Goal: Check status

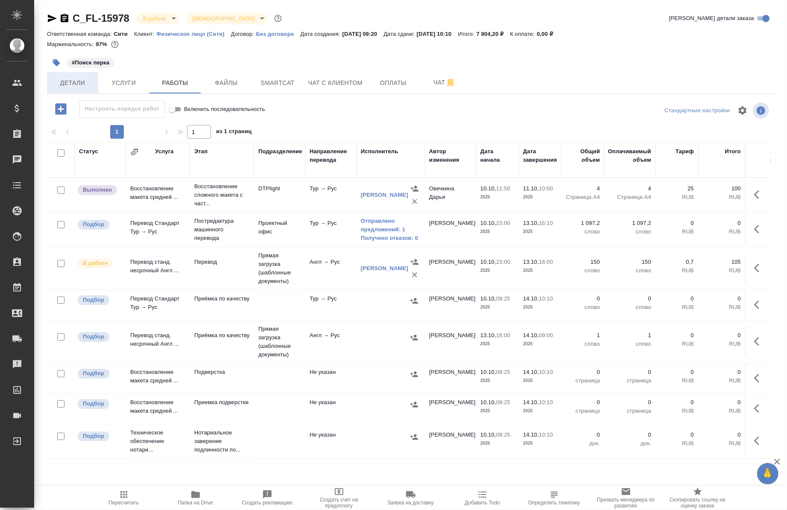
click at [80, 79] on span "Детали" at bounding box center [72, 83] width 41 height 11
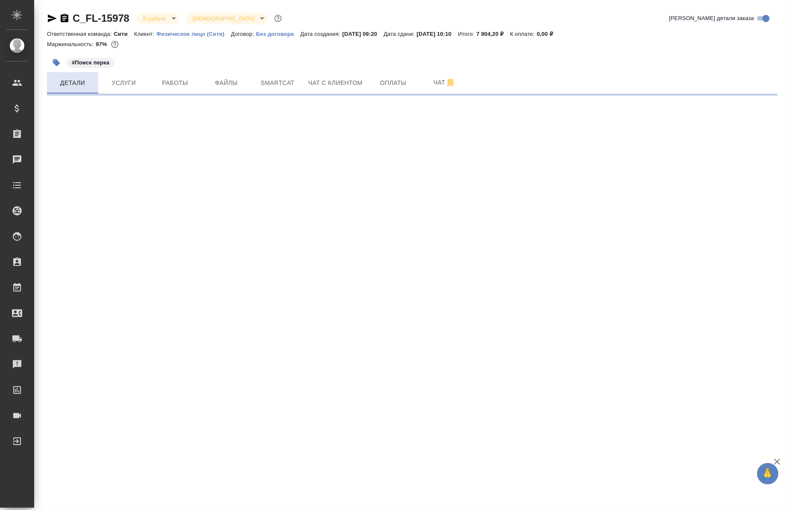
select select "RU"
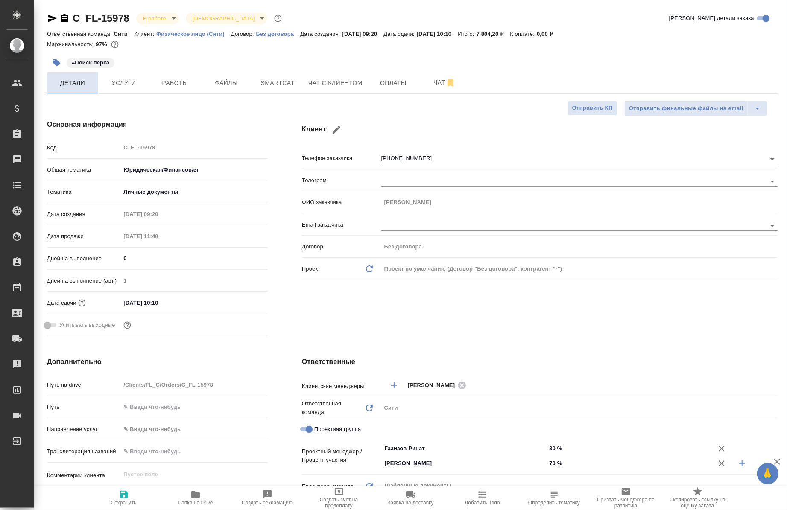
type textarea "x"
click at [179, 94] on div "C_FL-15978 В работе inProgress Святая троица holyTrinity Кратко детали заказа О…" at bounding box center [412, 438] width 740 height 876
click at [178, 90] on button "Работы" at bounding box center [174, 82] width 51 height 21
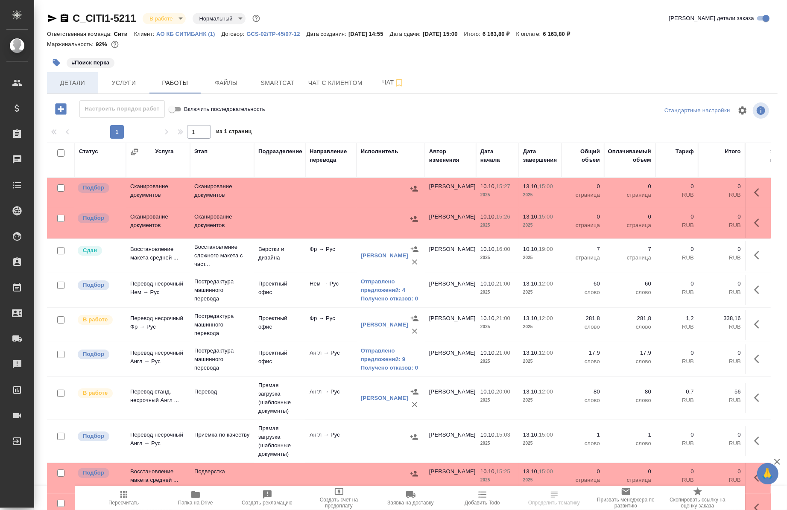
click at [63, 79] on span "Детали" at bounding box center [72, 83] width 41 height 11
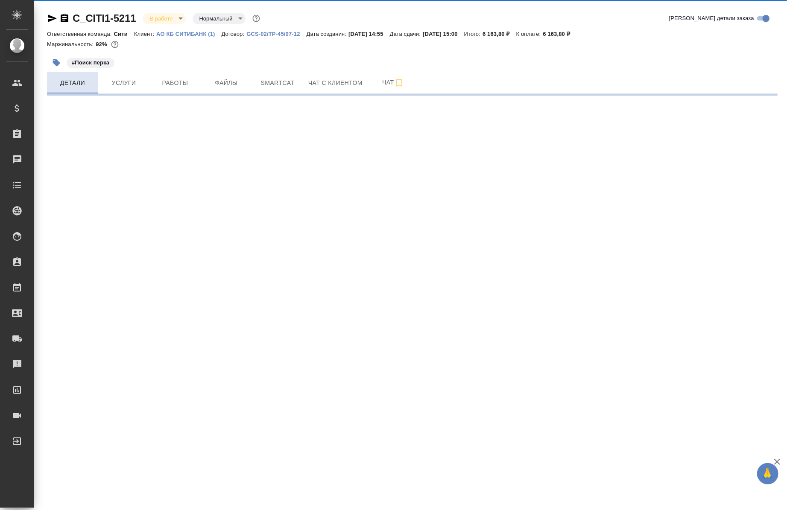
select select "RU"
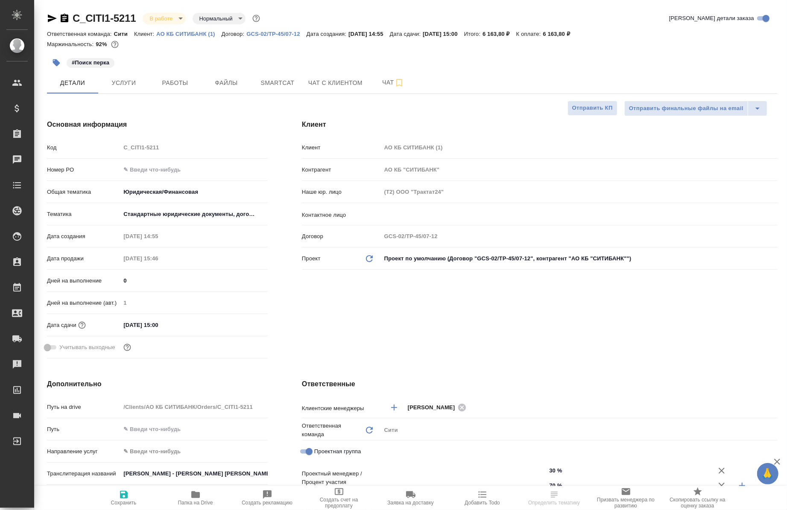
type textarea "x"
type input "Газизов Ринат"
type input "[PERSON_NAME]"
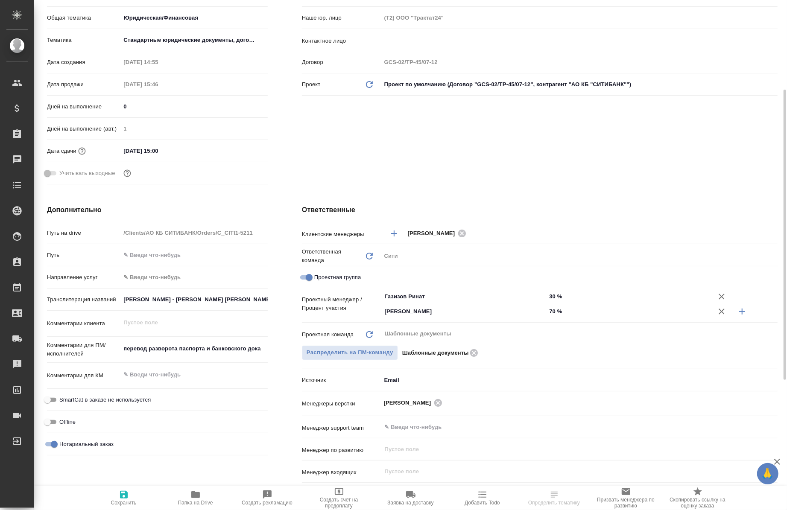
scroll to position [175, 0]
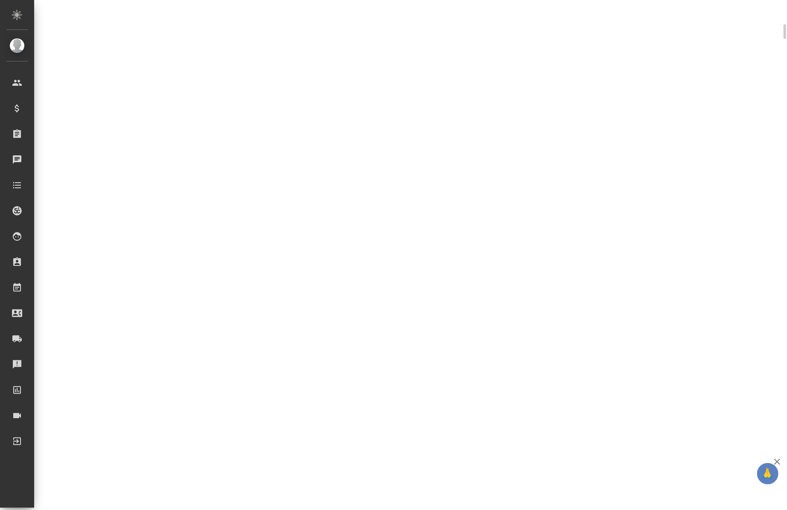
select select "RU"
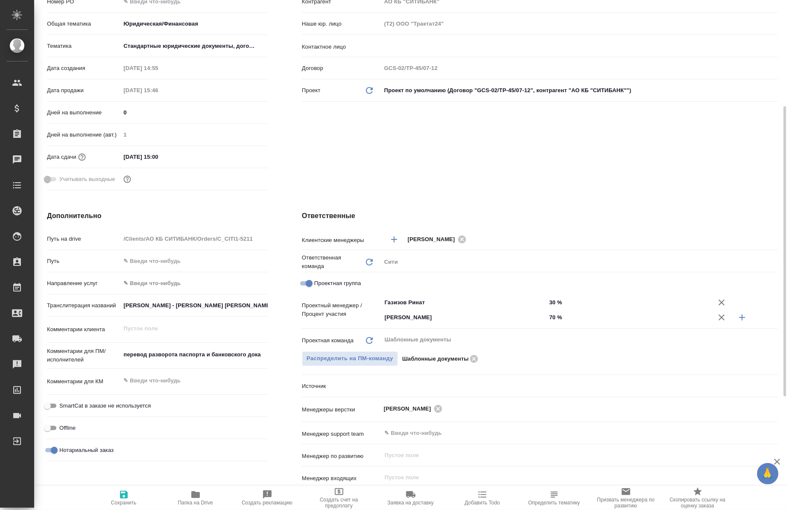
type textarea "x"
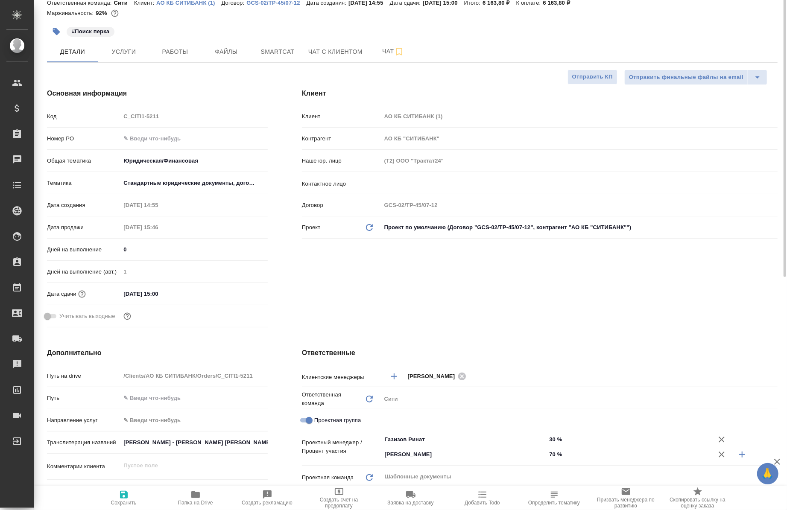
scroll to position [0, 0]
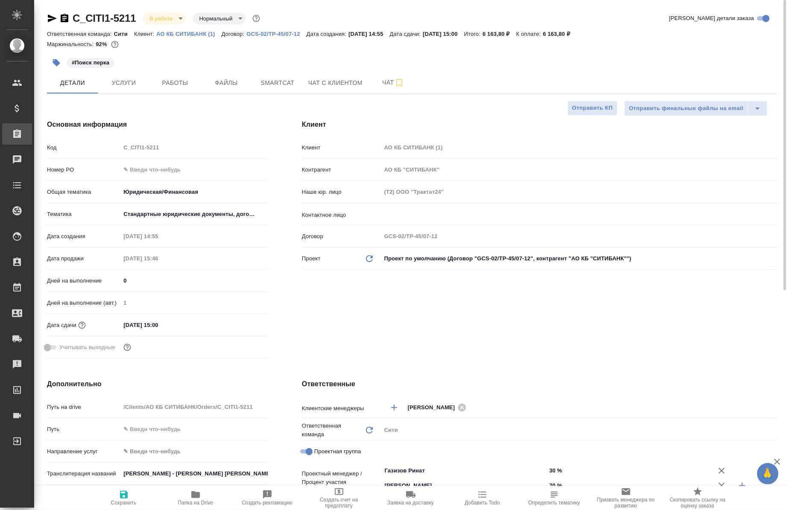
type textarea "x"
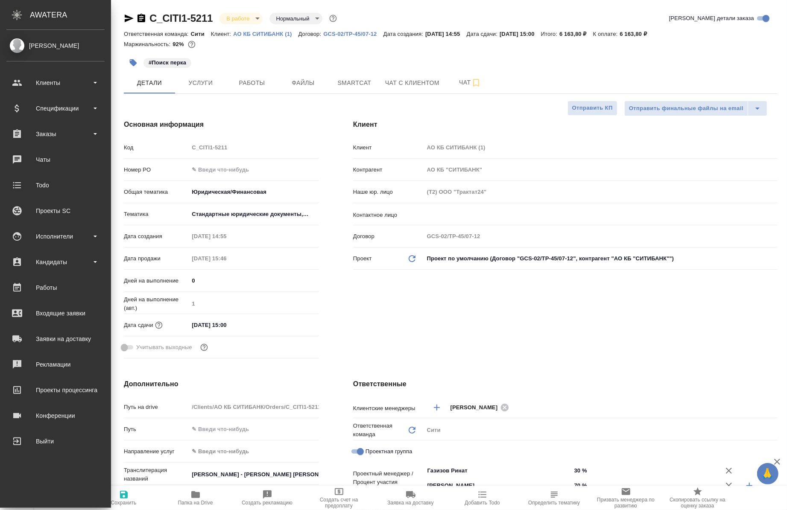
type textarea "x"
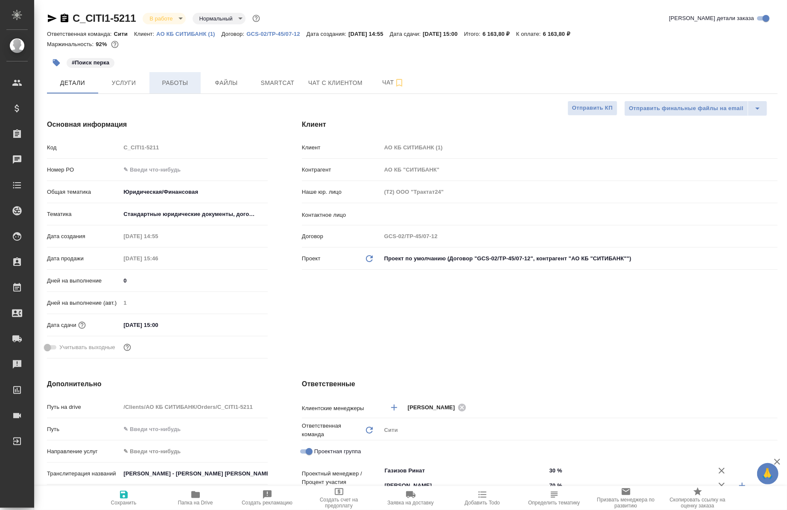
click at [154, 92] on button "Работы" at bounding box center [174, 82] width 51 height 21
